Goal: Find specific page/section: Find specific page/section

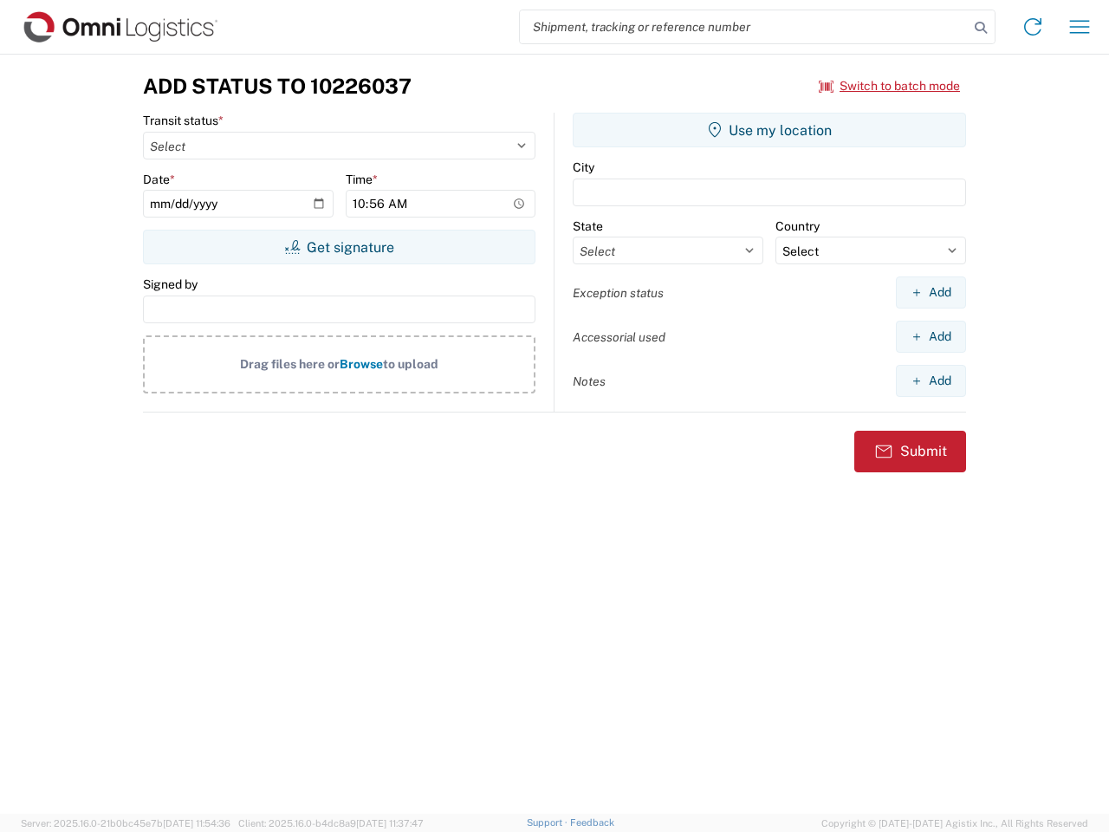
click at [744, 27] on input "search" at bounding box center [744, 26] width 449 height 33
click at [981, 28] on icon at bounding box center [981, 28] width 24 height 24
click at [1033, 27] on icon at bounding box center [1033, 27] width 28 height 28
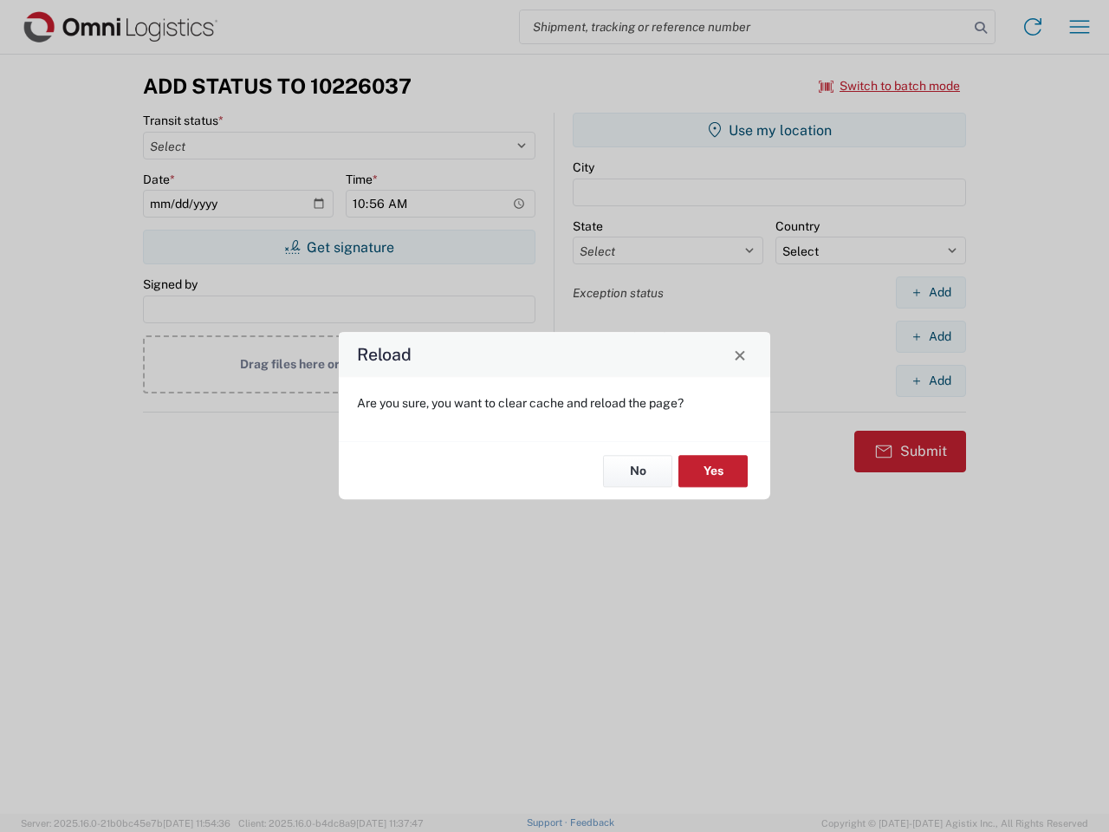
click at [1080, 27] on div "Reload Are you sure, you want to clear cache and reload the page? No Yes" at bounding box center [554, 416] width 1109 height 832
click at [890, 86] on div "Reload Are you sure, you want to clear cache and reload the page? No Yes" at bounding box center [554, 416] width 1109 height 832
click at [339, 247] on div "Reload Are you sure, you want to clear cache and reload the page? No Yes" at bounding box center [554, 416] width 1109 height 832
click at [769, 130] on div "Reload Are you sure, you want to clear cache and reload the page? No Yes" at bounding box center [554, 416] width 1109 height 832
click at [931, 292] on div "Reload Are you sure, you want to clear cache and reload the page? No Yes" at bounding box center [554, 416] width 1109 height 832
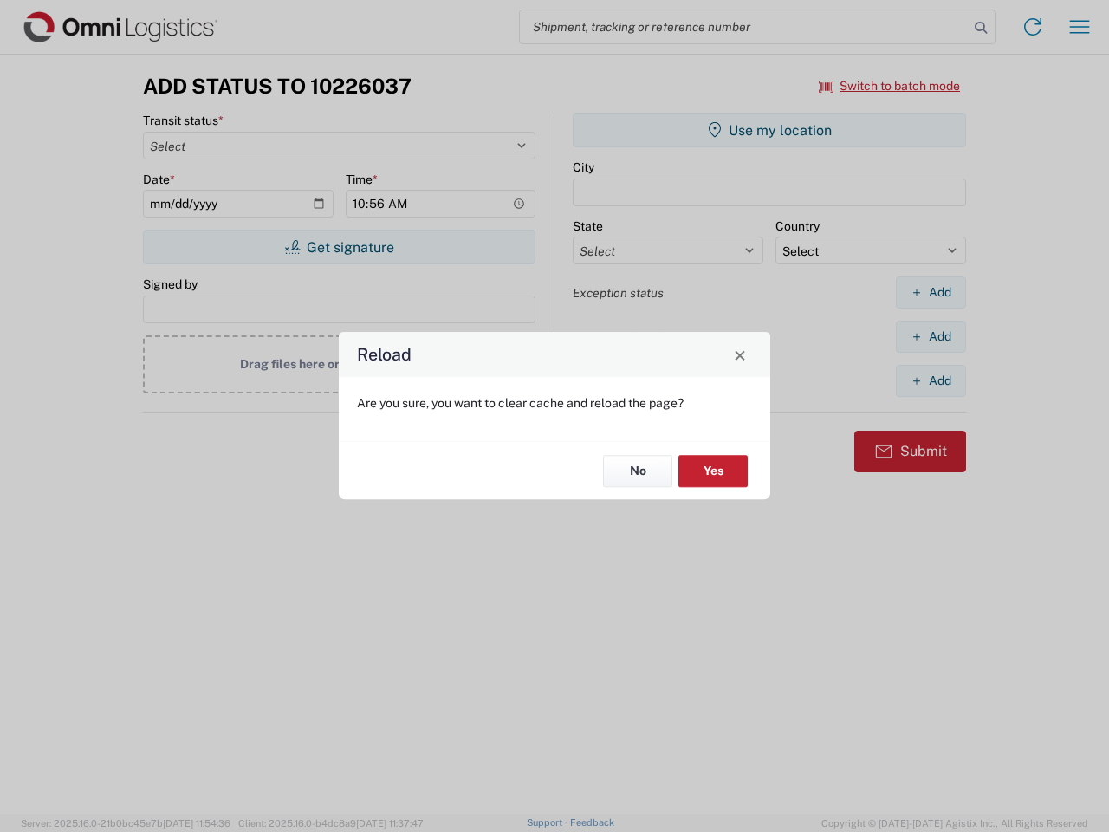
click at [931, 336] on div "Reload Are you sure, you want to clear cache and reload the page? No Yes" at bounding box center [554, 416] width 1109 height 832
click at [931, 380] on div "Reload Are you sure, you want to clear cache and reload the page? No Yes" at bounding box center [554, 416] width 1109 height 832
